Goal: Task Accomplishment & Management: Use online tool/utility

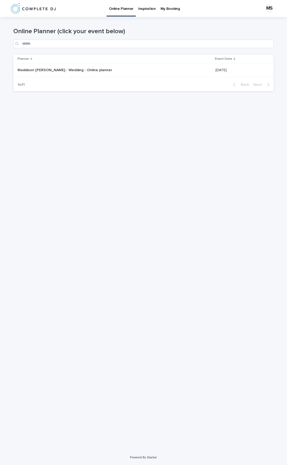
click at [54, 74] on div "Maddison [PERSON_NAME] - Wedding - Online planner Maddison [PERSON_NAME] - Wedd…" at bounding box center [115, 70] width 194 height 9
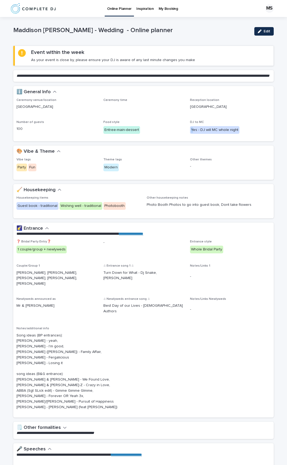
click at [191, 134] on div "Yes - DJ will MC whole night" at bounding box center [214, 130] width 49 height 8
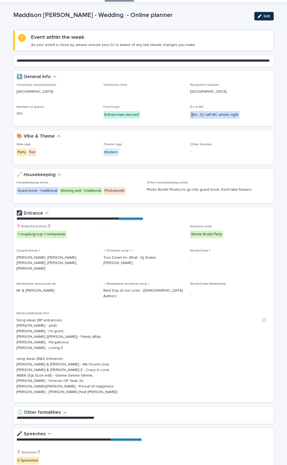
scroll to position [133, 0]
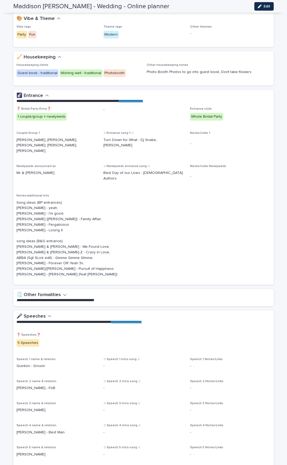
click at [63, 296] on icon "button" at bounding box center [65, 294] width 4 height 5
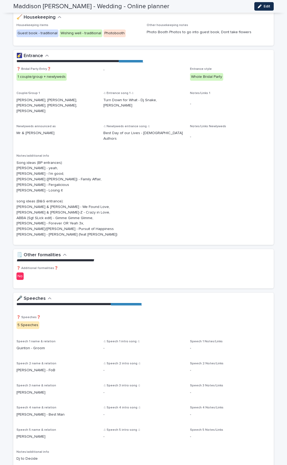
scroll to position [239, 0]
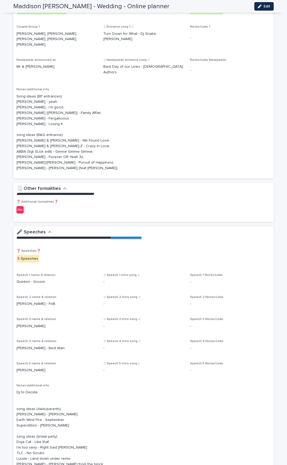
click at [63, 191] on icon "button" at bounding box center [65, 188] width 4 height 5
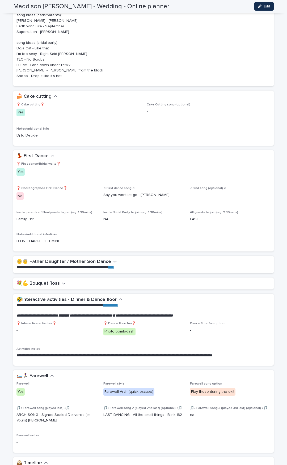
scroll to position [611, 0]
click at [109, 262] on button "👴👵 Father Daughter / Mother Son Dance" at bounding box center [66, 262] width 100 height 6
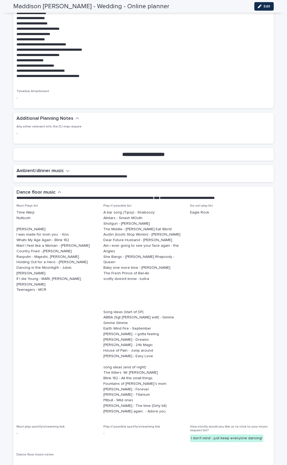
scroll to position [1175, 0]
